Goal: Task Accomplishment & Management: Manage account settings

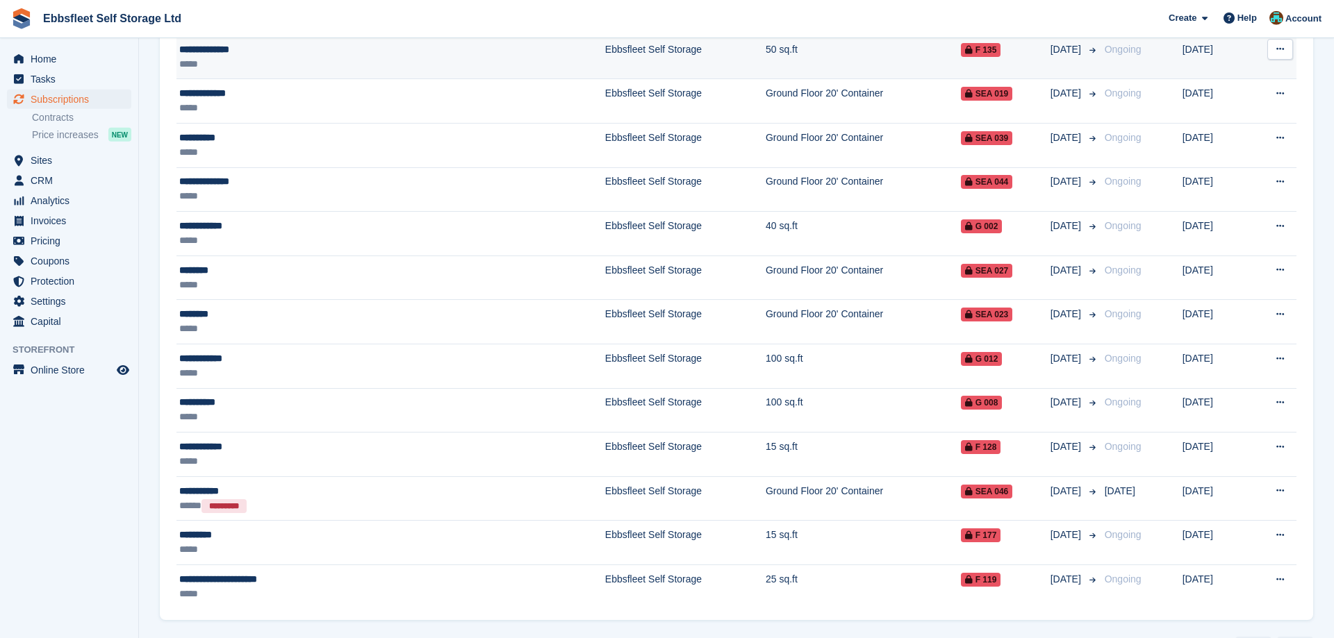
scroll to position [256, 0]
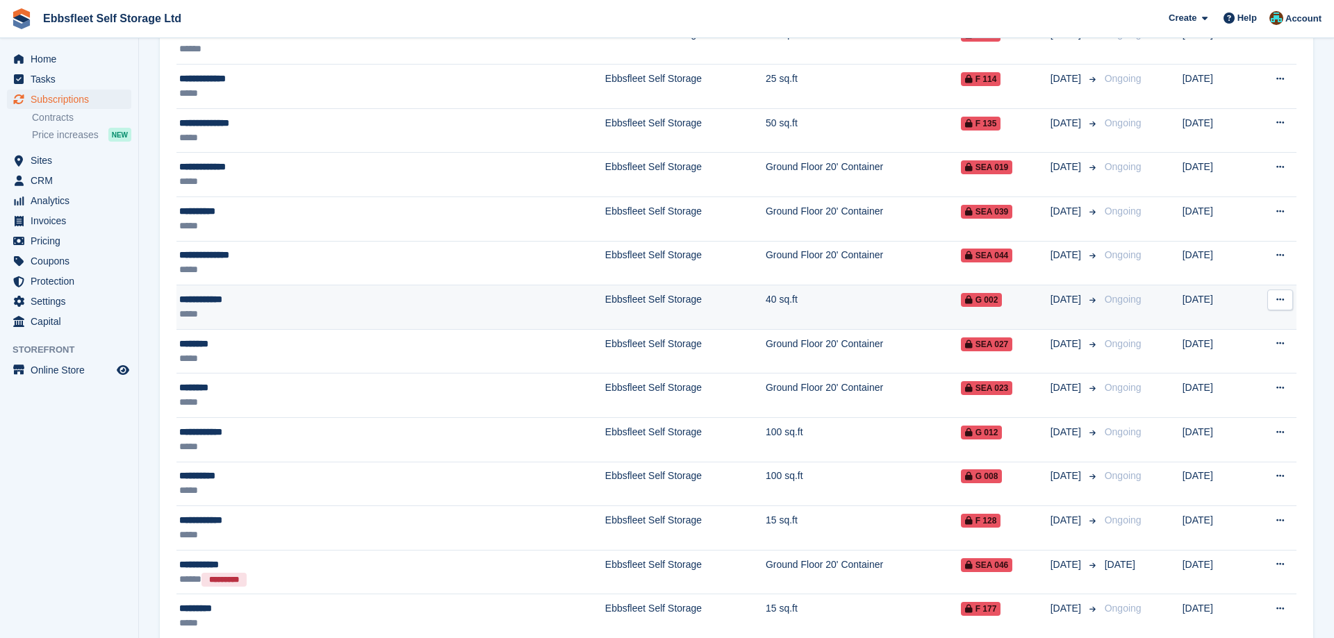
scroll to position [326, 0]
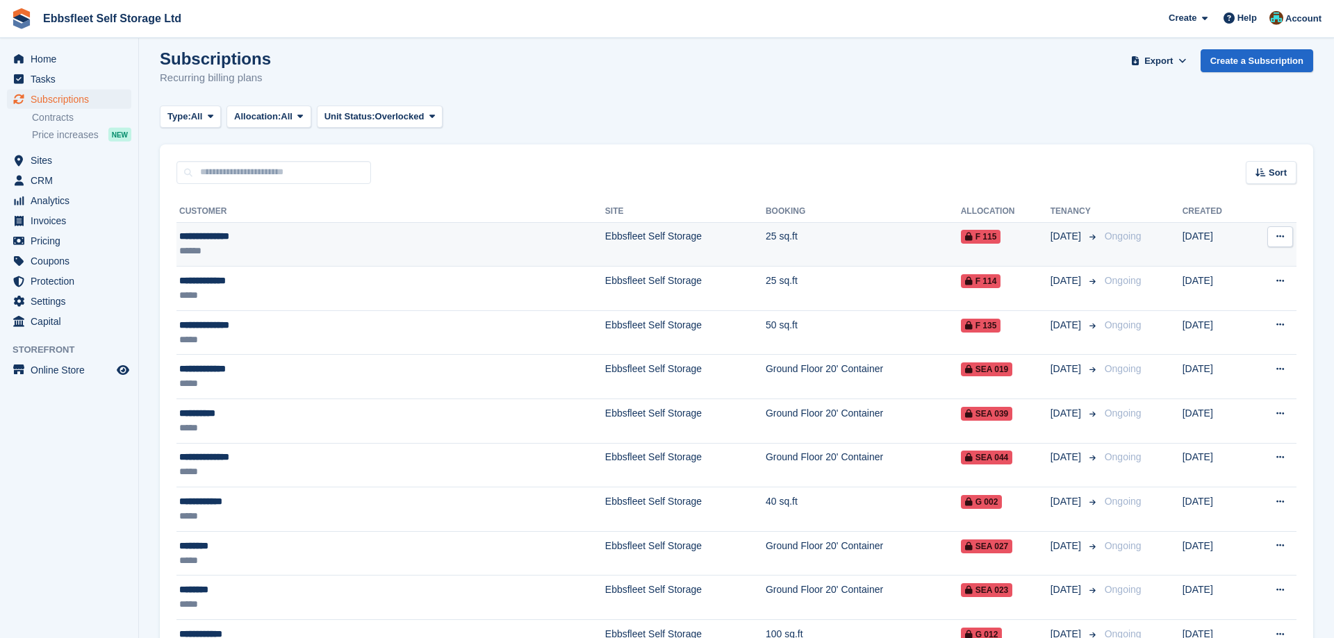
scroll to position [326, 0]
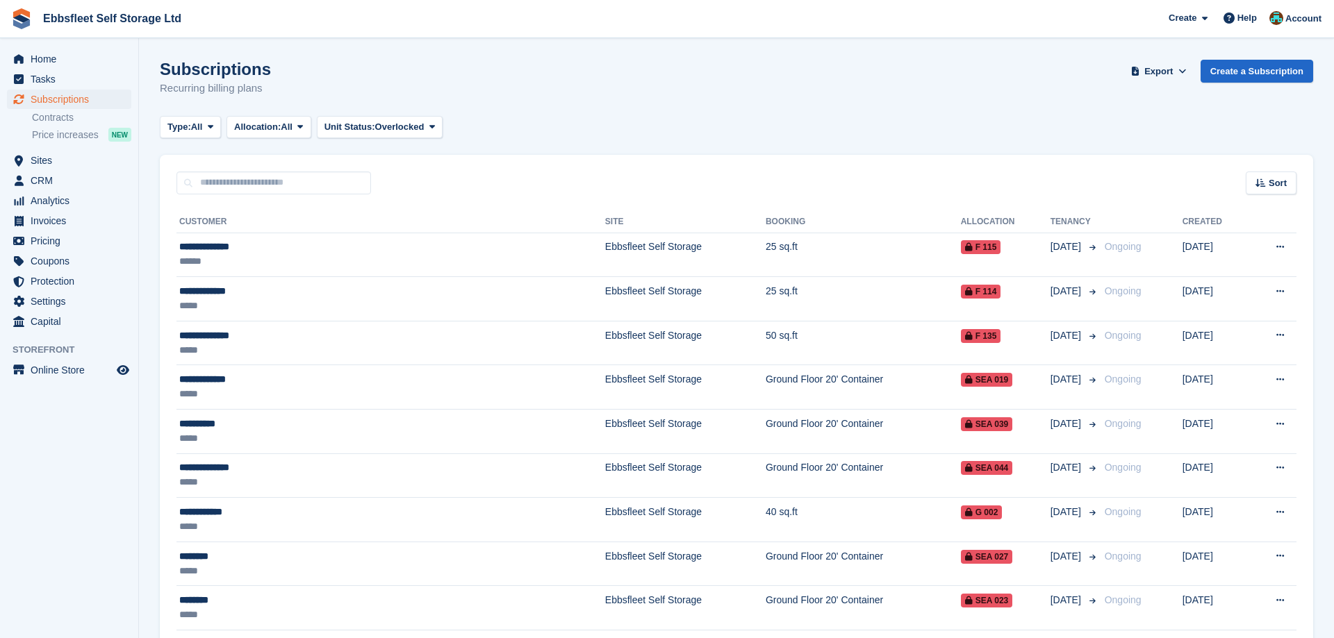
scroll to position [326, 0]
